Goal: Task Accomplishment & Management: Use online tool/utility

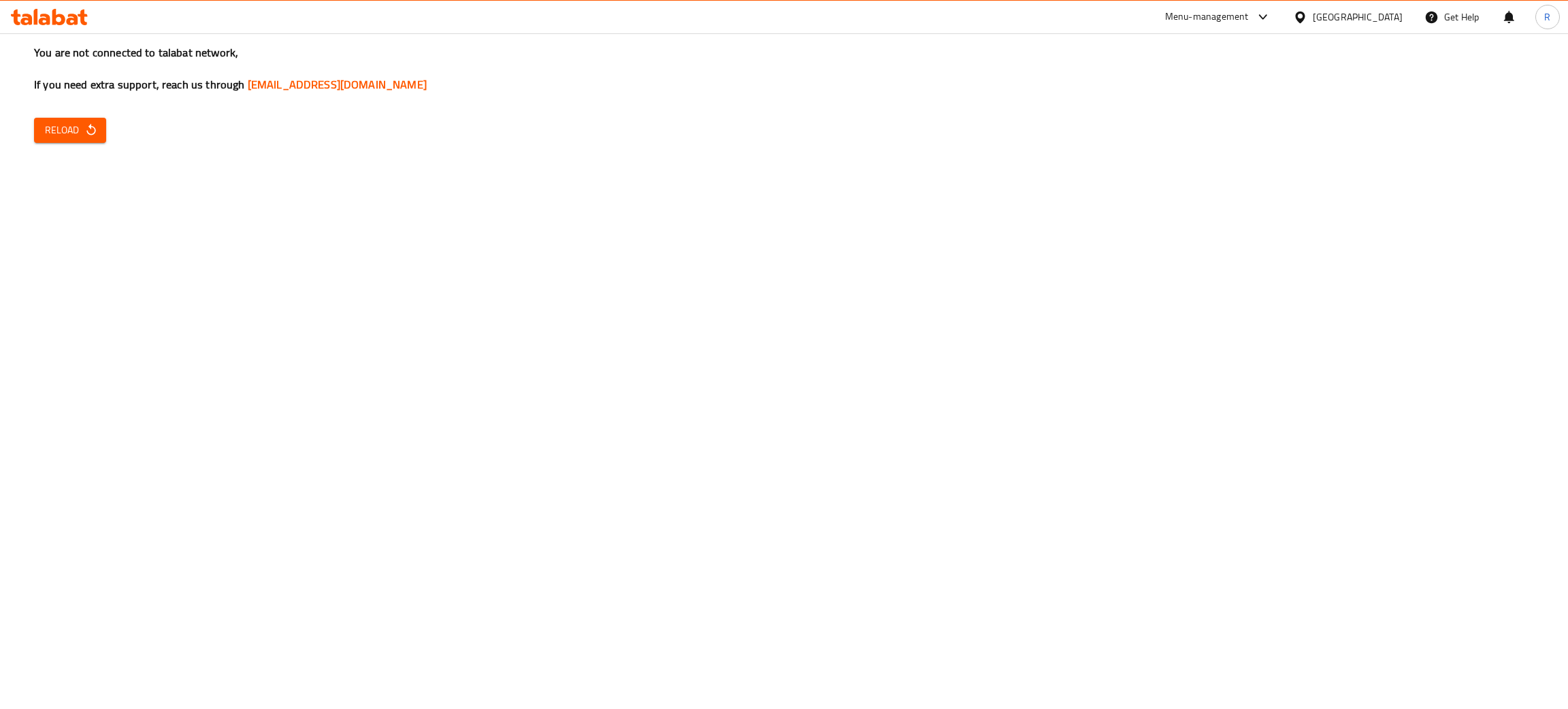
click at [1378, 18] on div "[GEOGRAPHIC_DATA]" at bounding box center [1358, 18] width 90 height 15
click at [62, 129] on span "Reload" at bounding box center [70, 130] width 50 height 17
click at [58, 131] on span "Reload" at bounding box center [70, 130] width 50 height 17
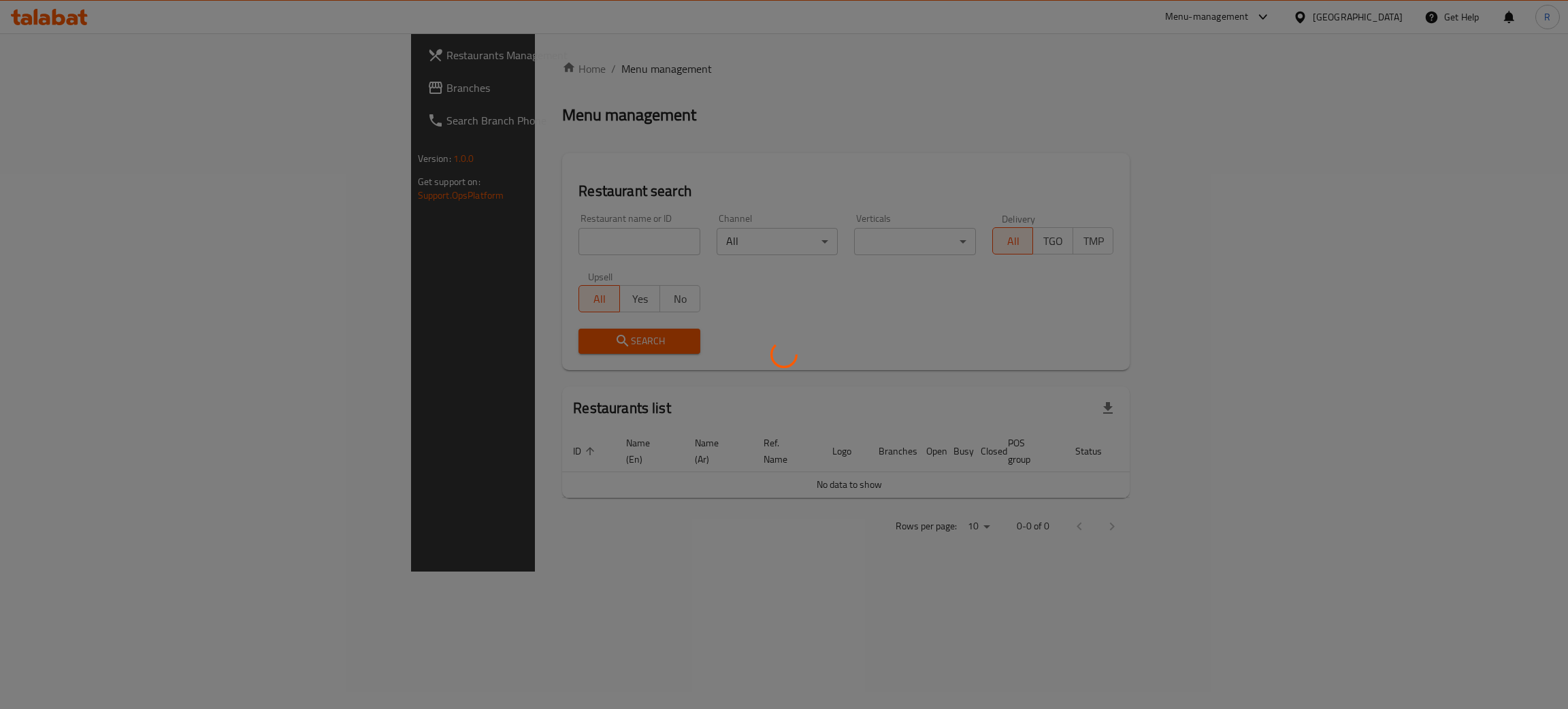
click at [1378, 18] on div at bounding box center [784, 354] width 1568 height 709
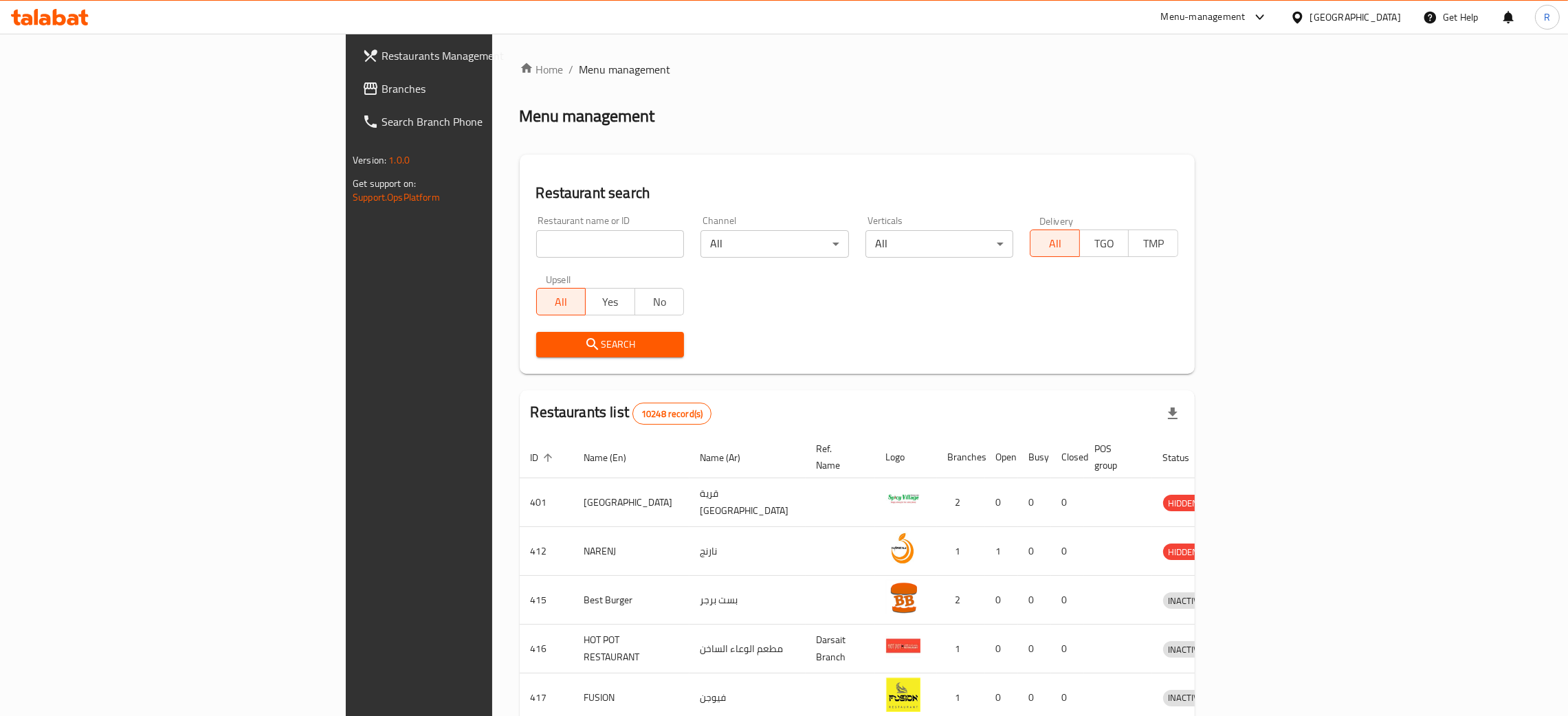
click at [1388, 16] on div "Oman" at bounding box center [1356, 18] width 91 height 15
click at [1266, 356] on div "[GEOGRAPHIC_DATA]" at bounding box center [1252, 361] width 91 height 15
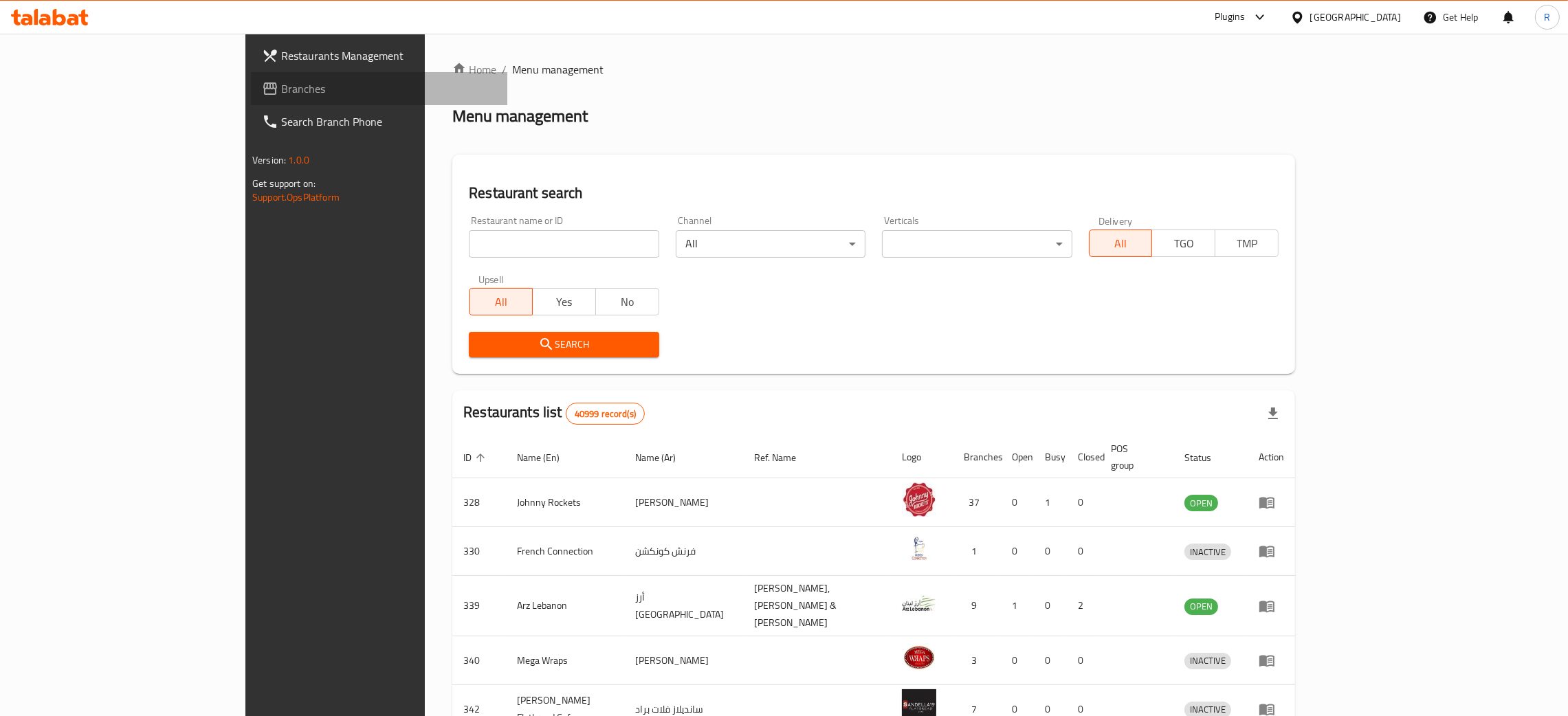
click at [281, 88] on span "Branches" at bounding box center [389, 88] width 215 height 16
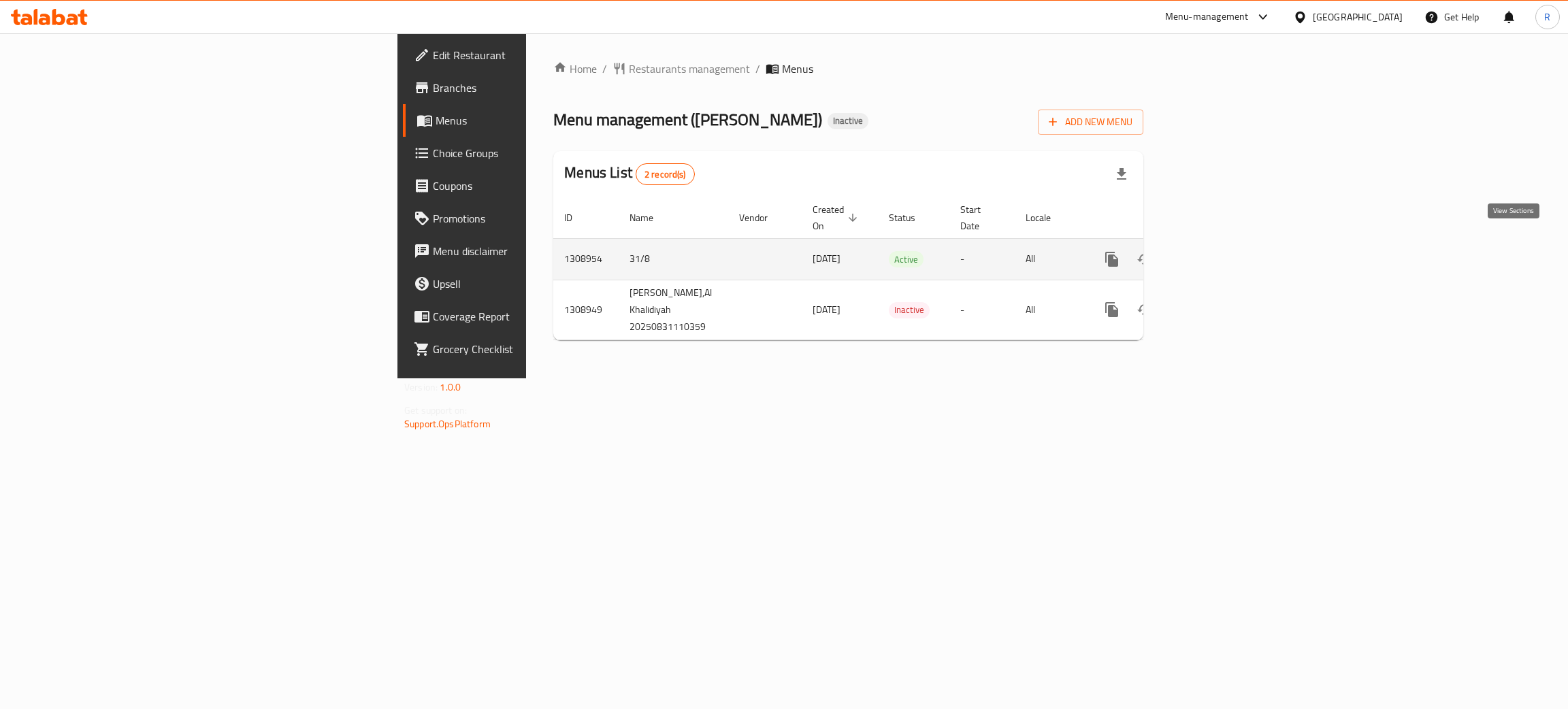
click at [1218, 251] on icon "enhanced table" at bounding box center [1210, 259] width 16 height 16
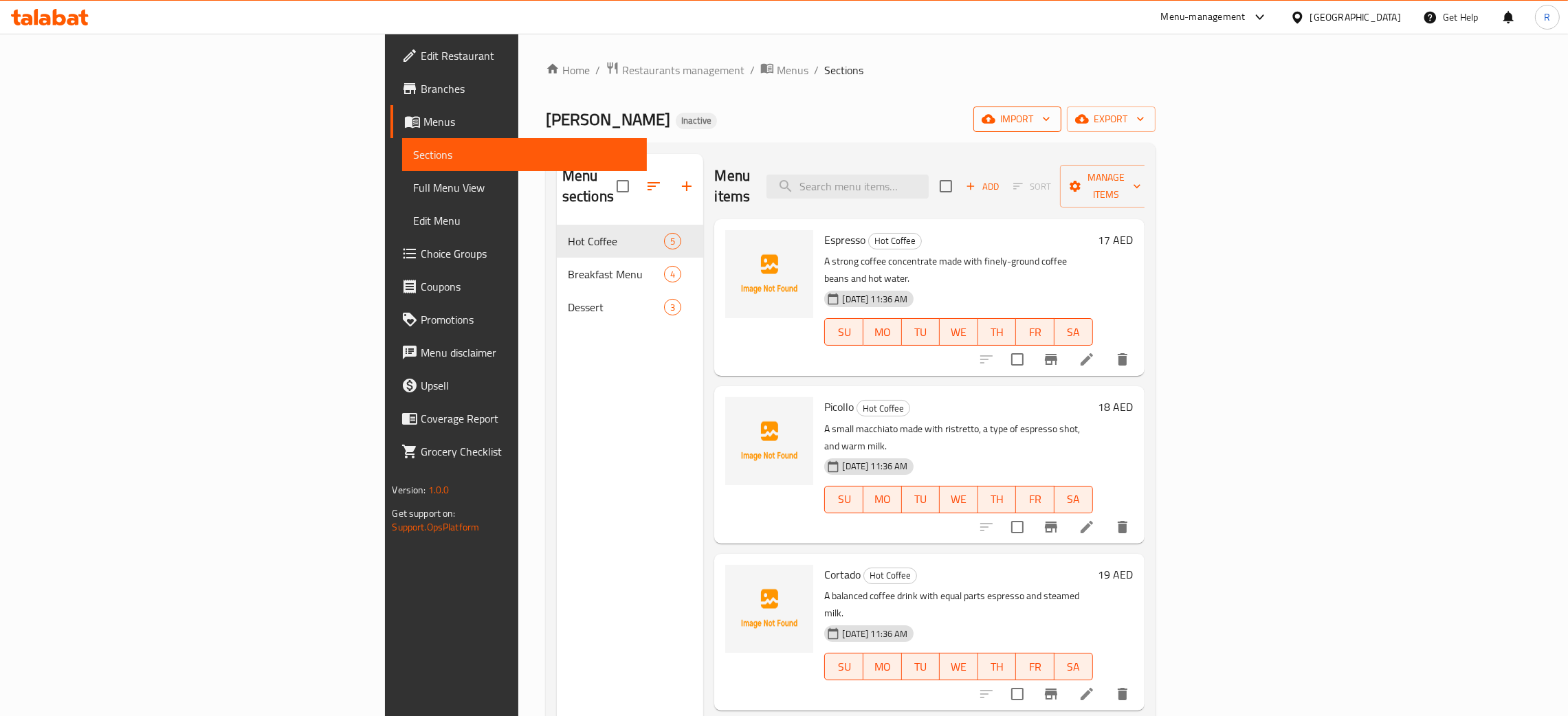
click at [1050, 119] on span "import" at bounding box center [1017, 119] width 66 height 17
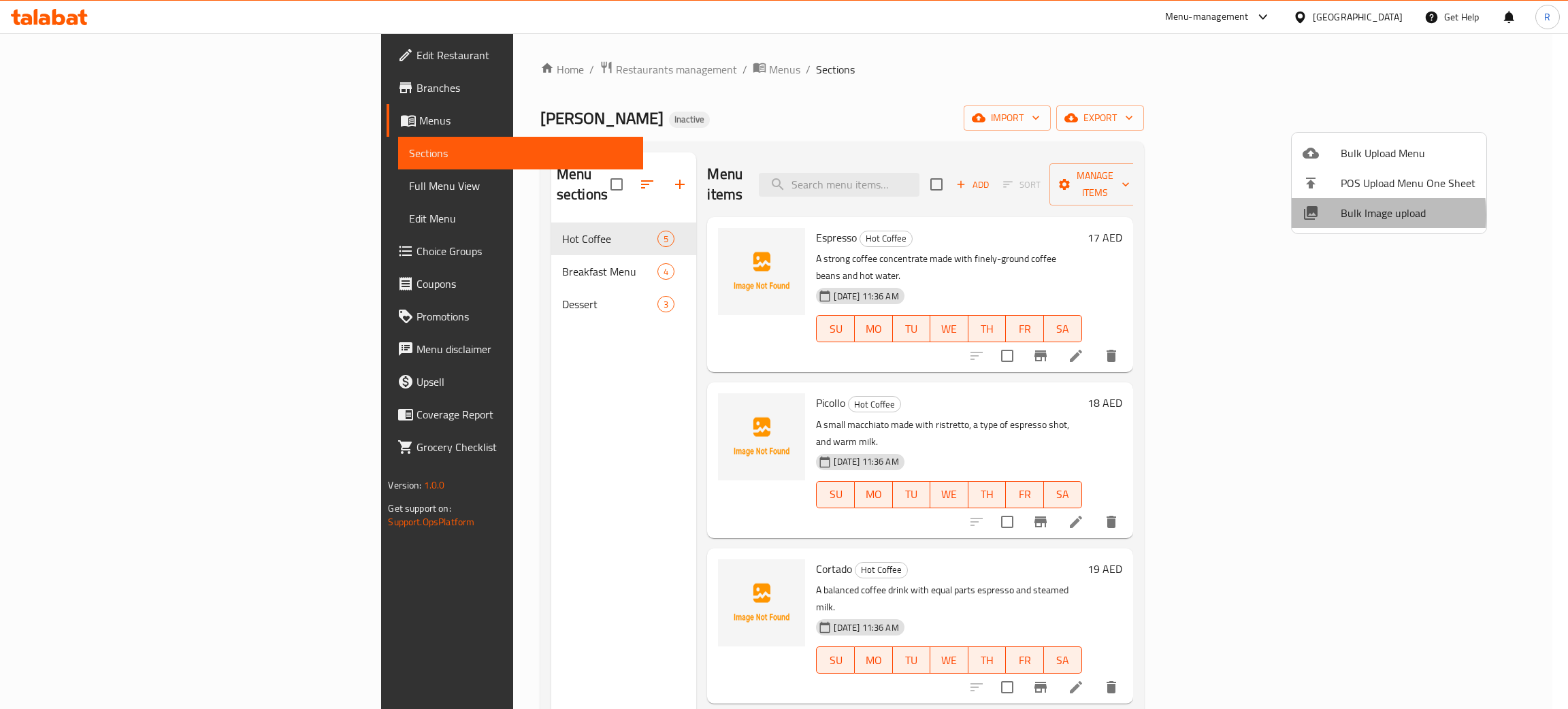
click at [1349, 215] on span "Bulk Image upload" at bounding box center [1408, 212] width 135 height 16
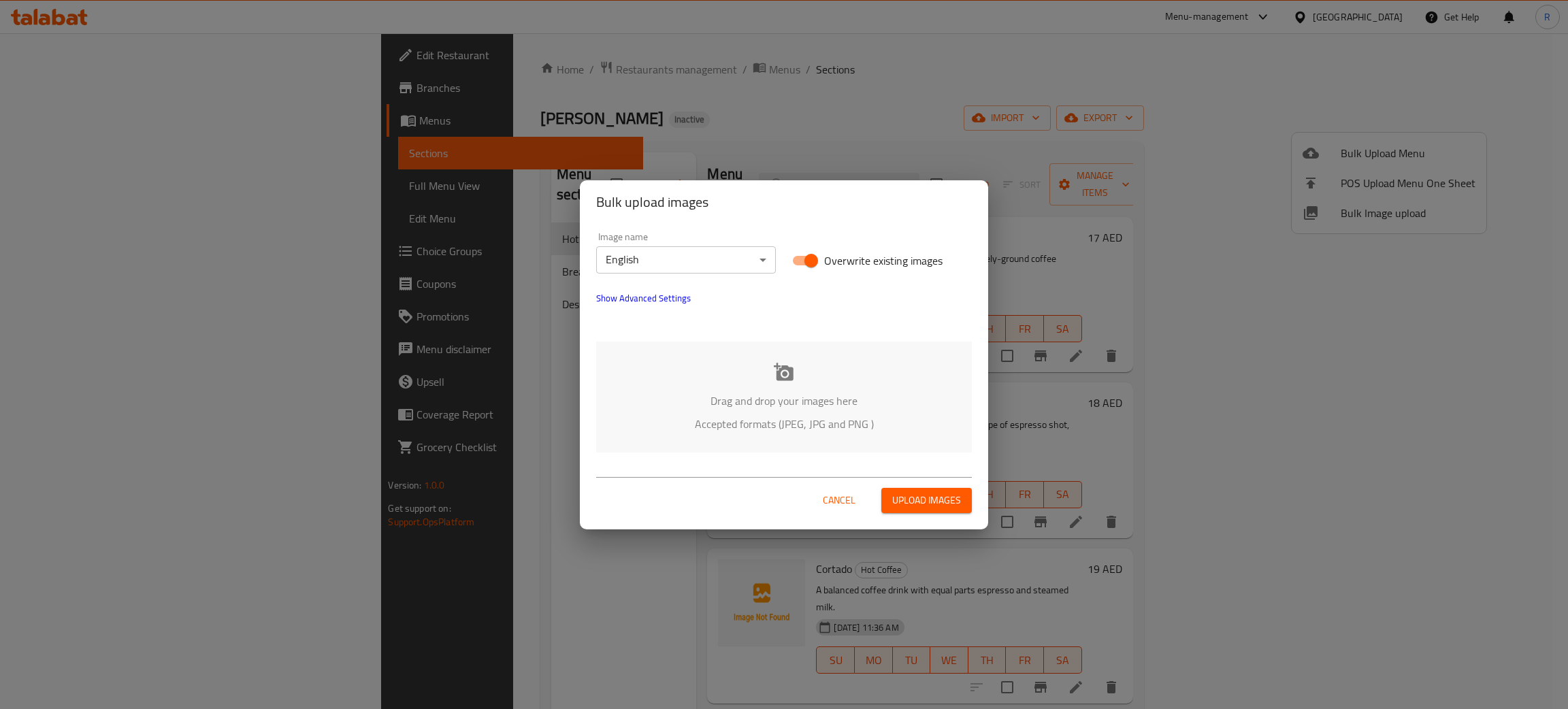
click at [774, 366] on icon at bounding box center [784, 372] width 21 height 21
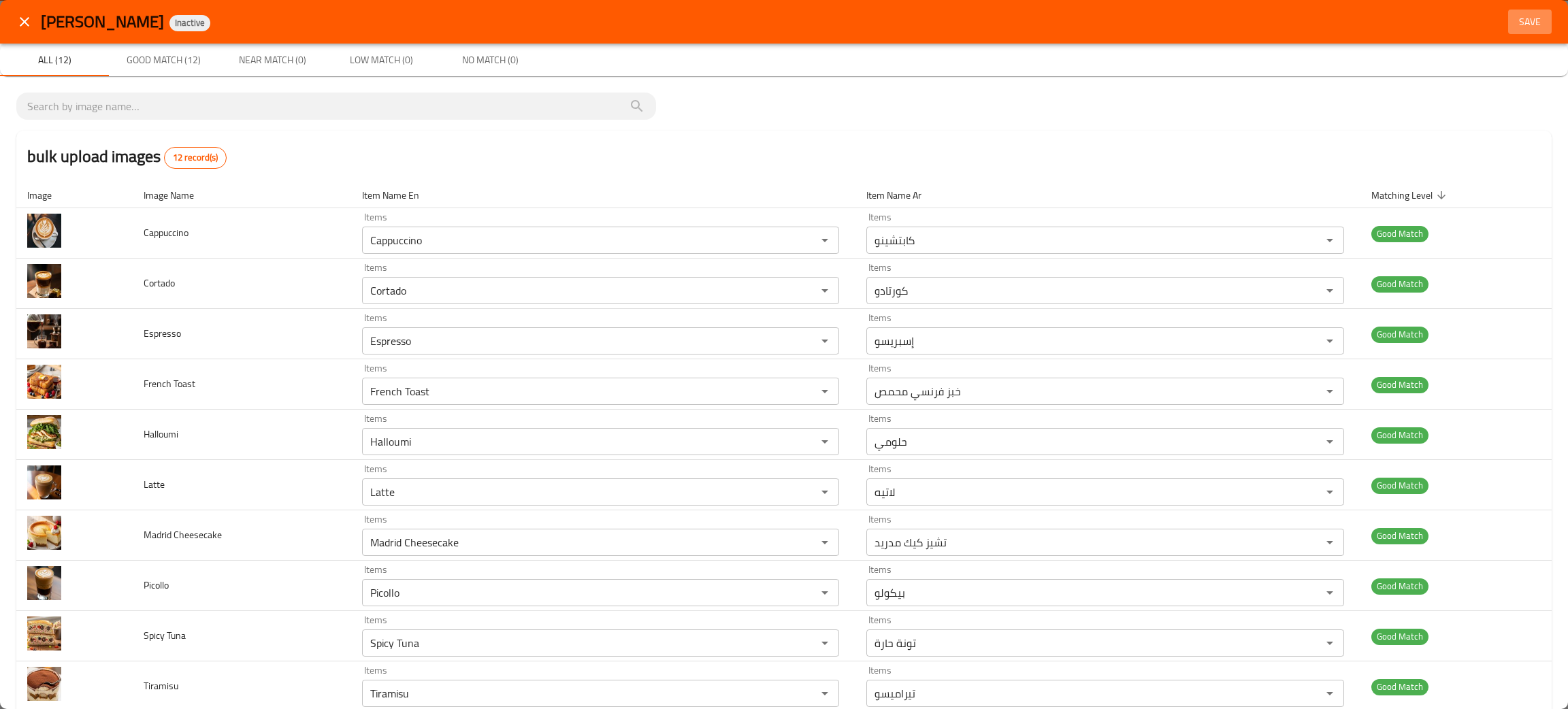
click at [1514, 22] on span "Save" at bounding box center [1530, 22] width 33 height 17
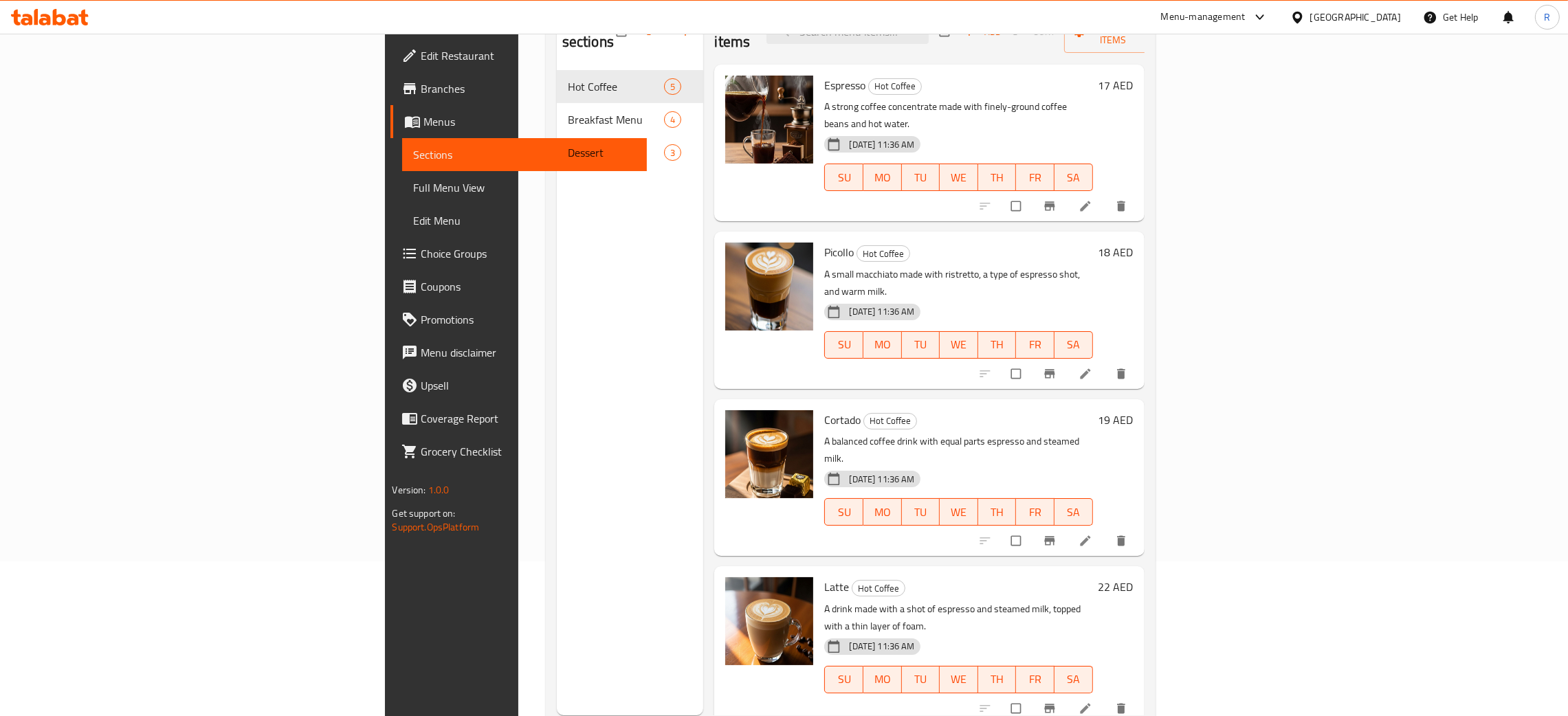
scroll to position [91, 0]
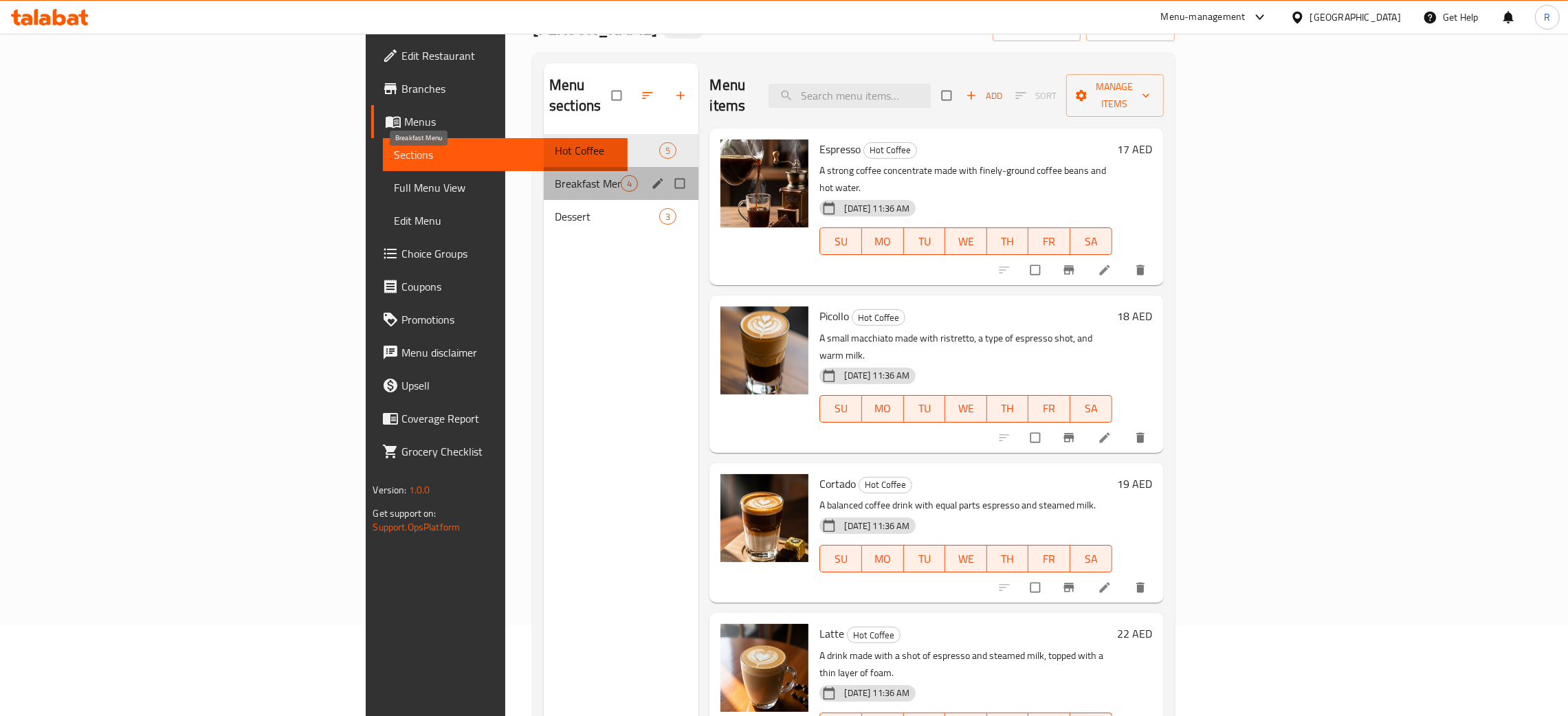
click at [554, 175] on span "Breakfast Menu" at bounding box center [588, 183] width 66 height 16
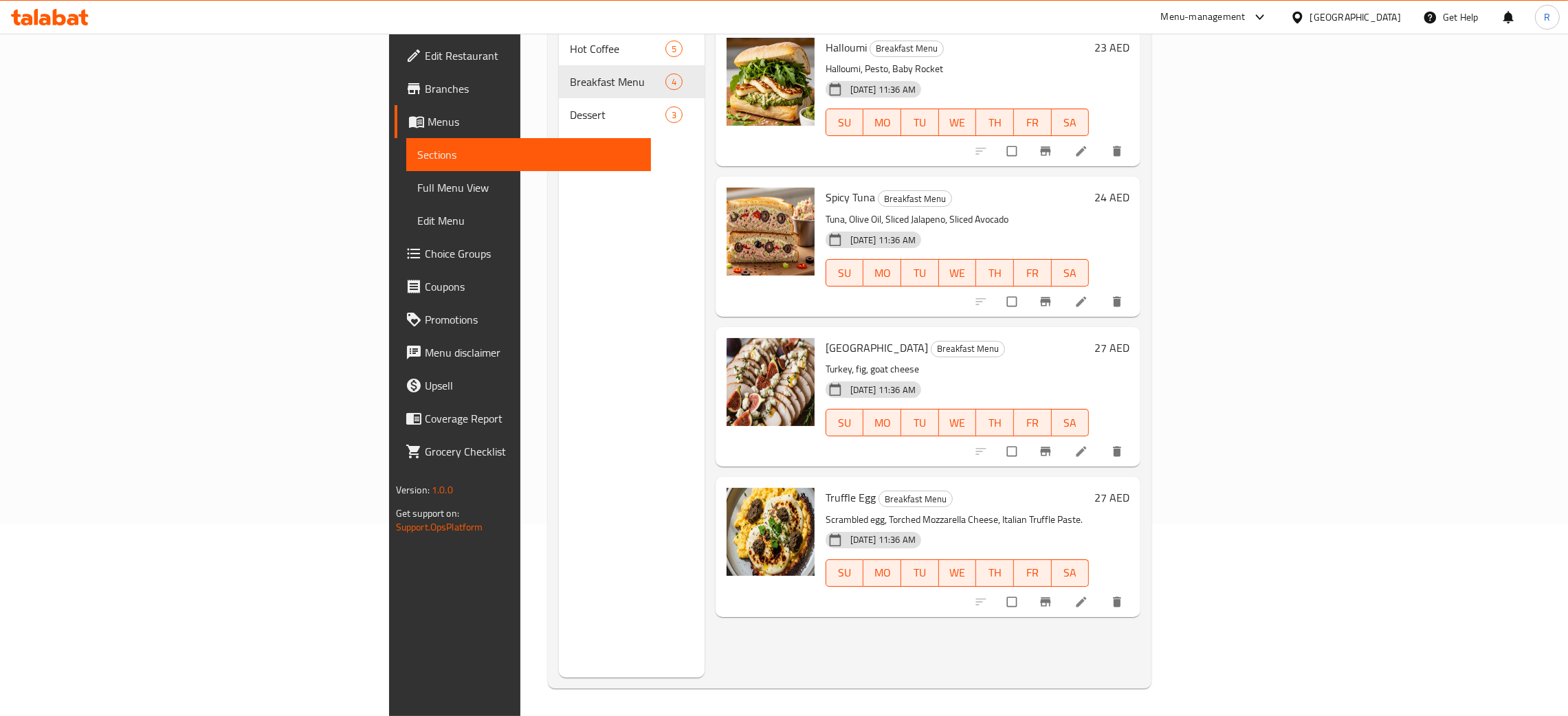
scroll to position [194, 0]
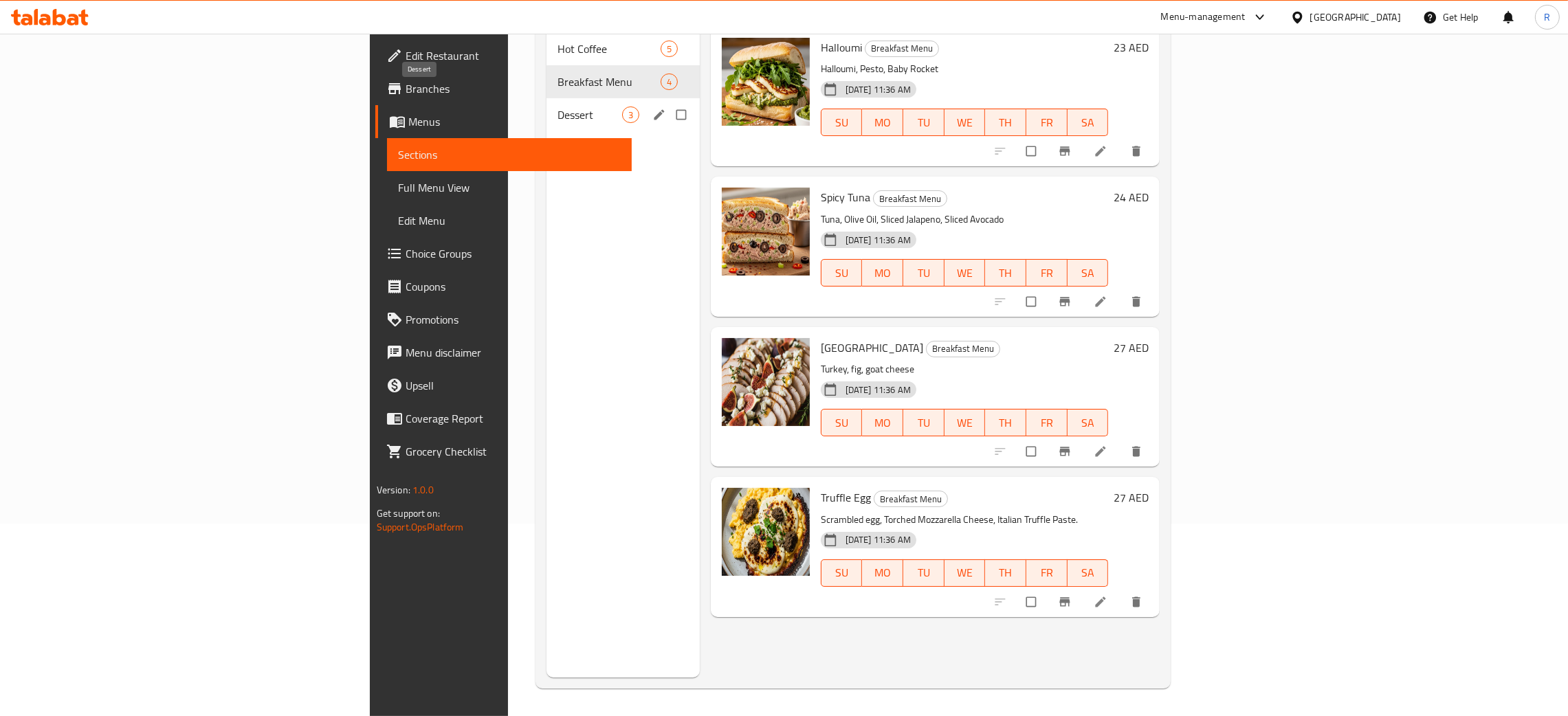
click at [558, 107] on span "Dessert" at bounding box center [590, 115] width 65 height 16
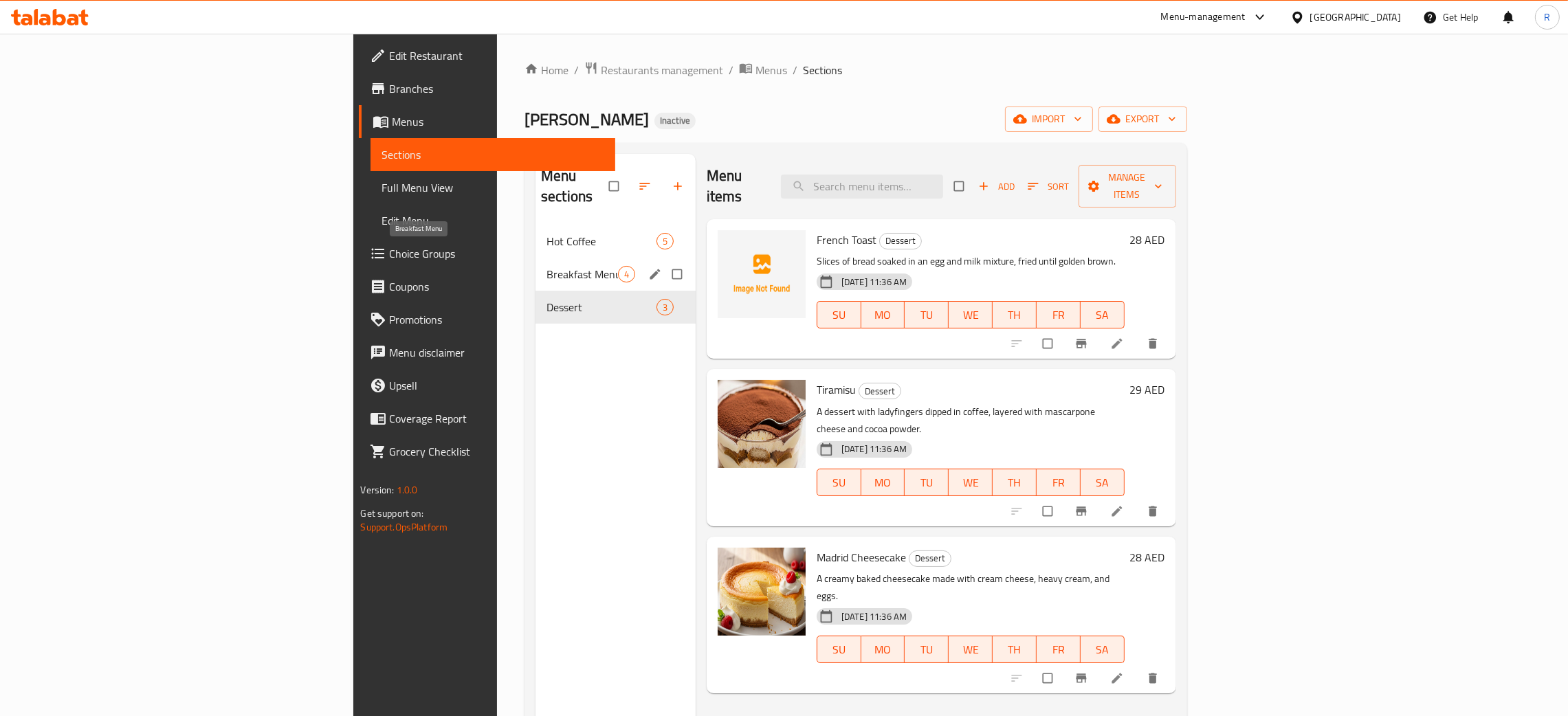
click at [547, 266] on span "Breakfast Menu" at bounding box center [582, 274] width 72 height 16
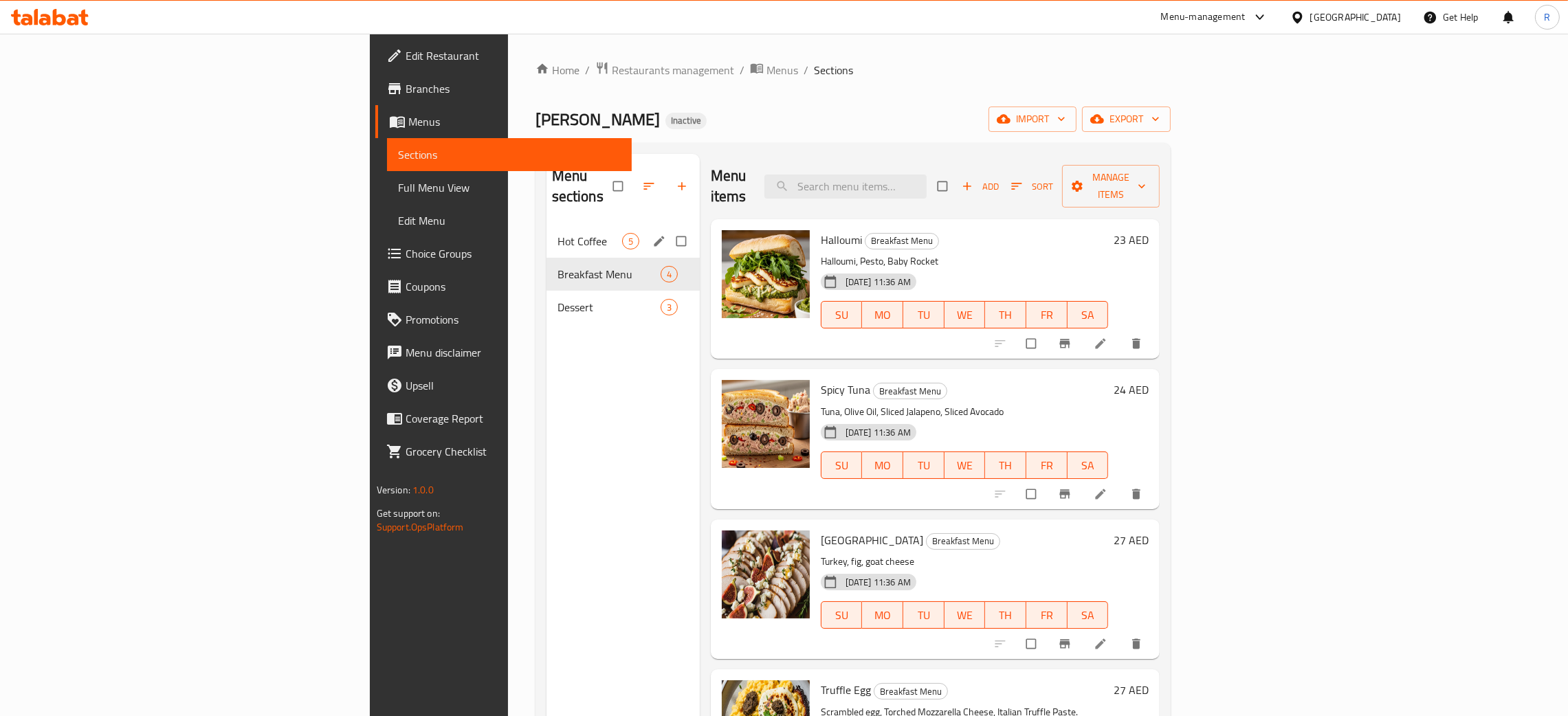
click at [547, 231] on div "Hot Coffee 5" at bounding box center [623, 241] width 153 height 33
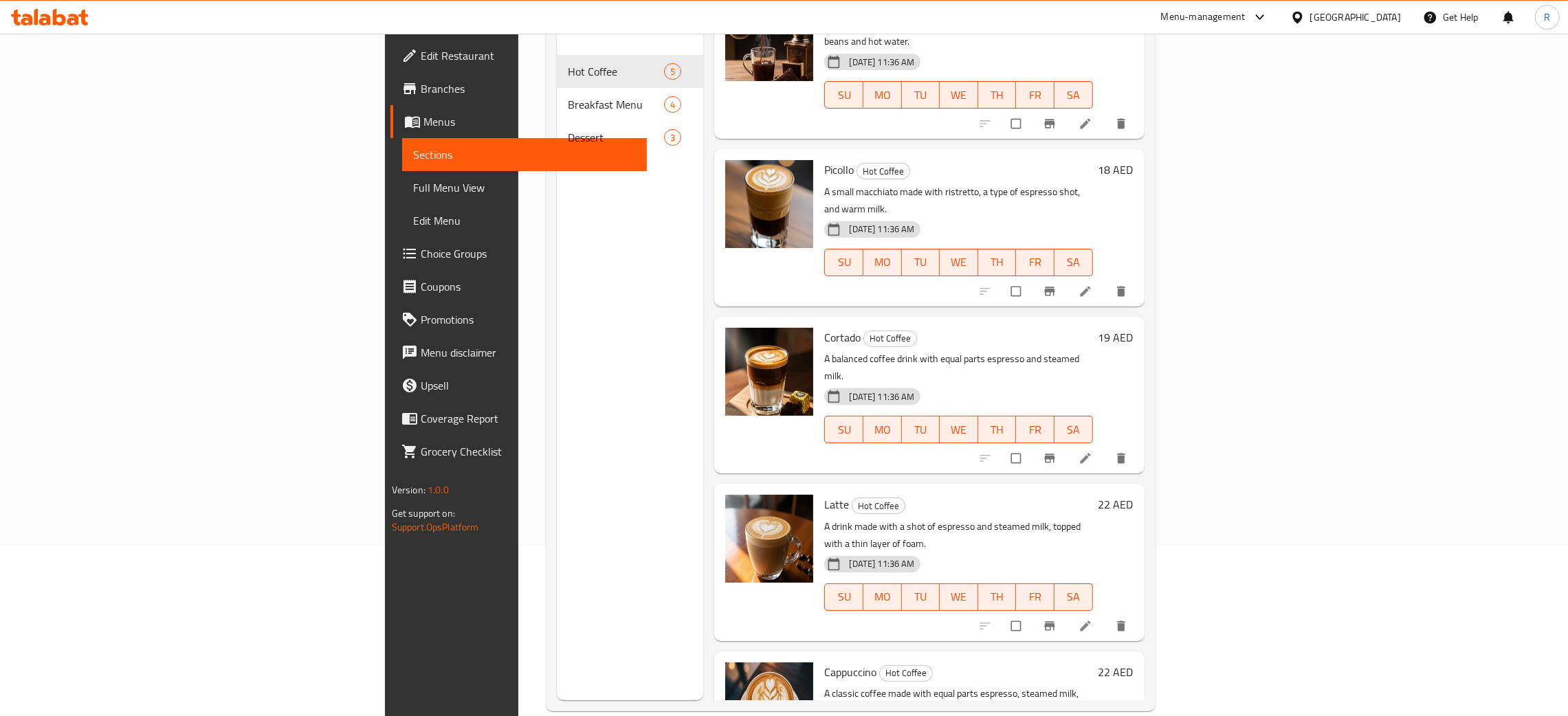
scroll to position [194, 0]
